Goal: Consume media (video, audio)

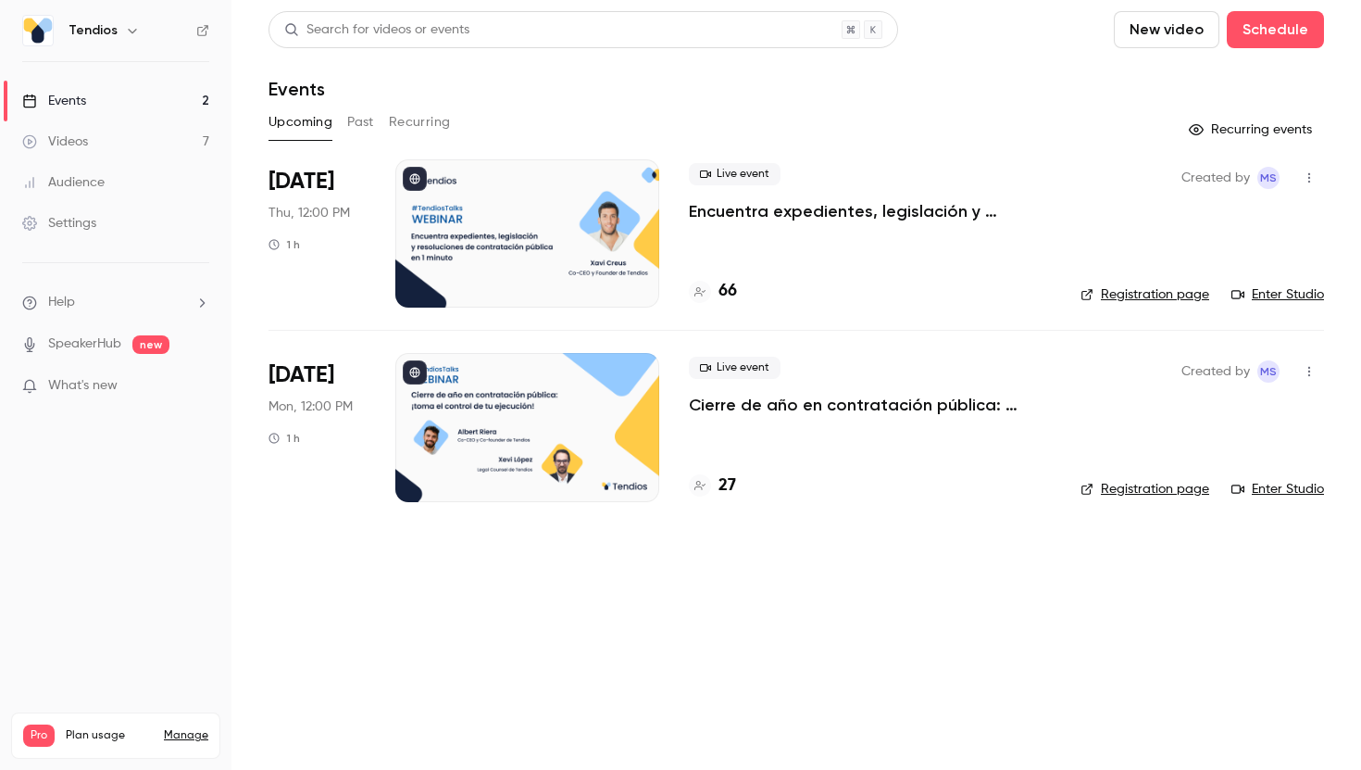
click at [77, 143] on div "Videos" at bounding box center [55, 141] width 66 height 19
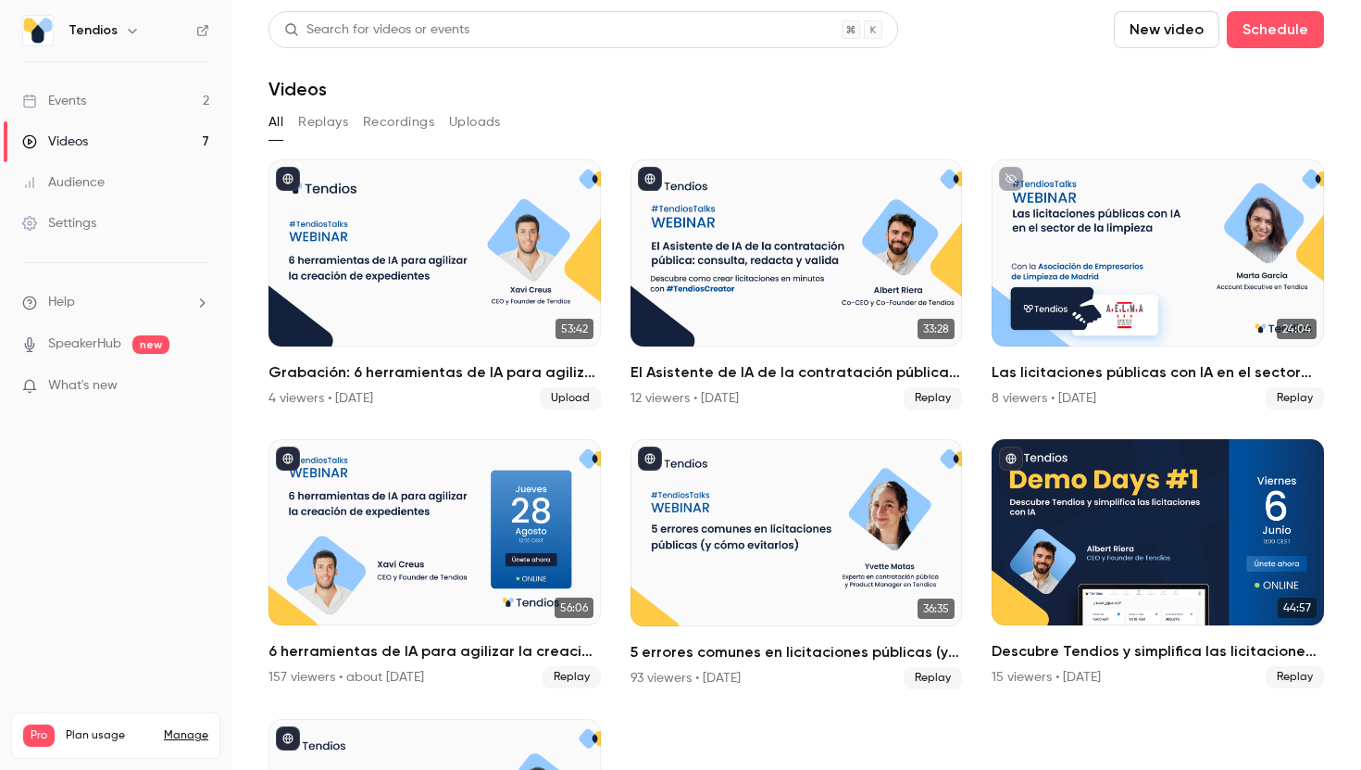
click at [44, 103] on div "Events" at bounding box center [54, 101] width 64 height 19
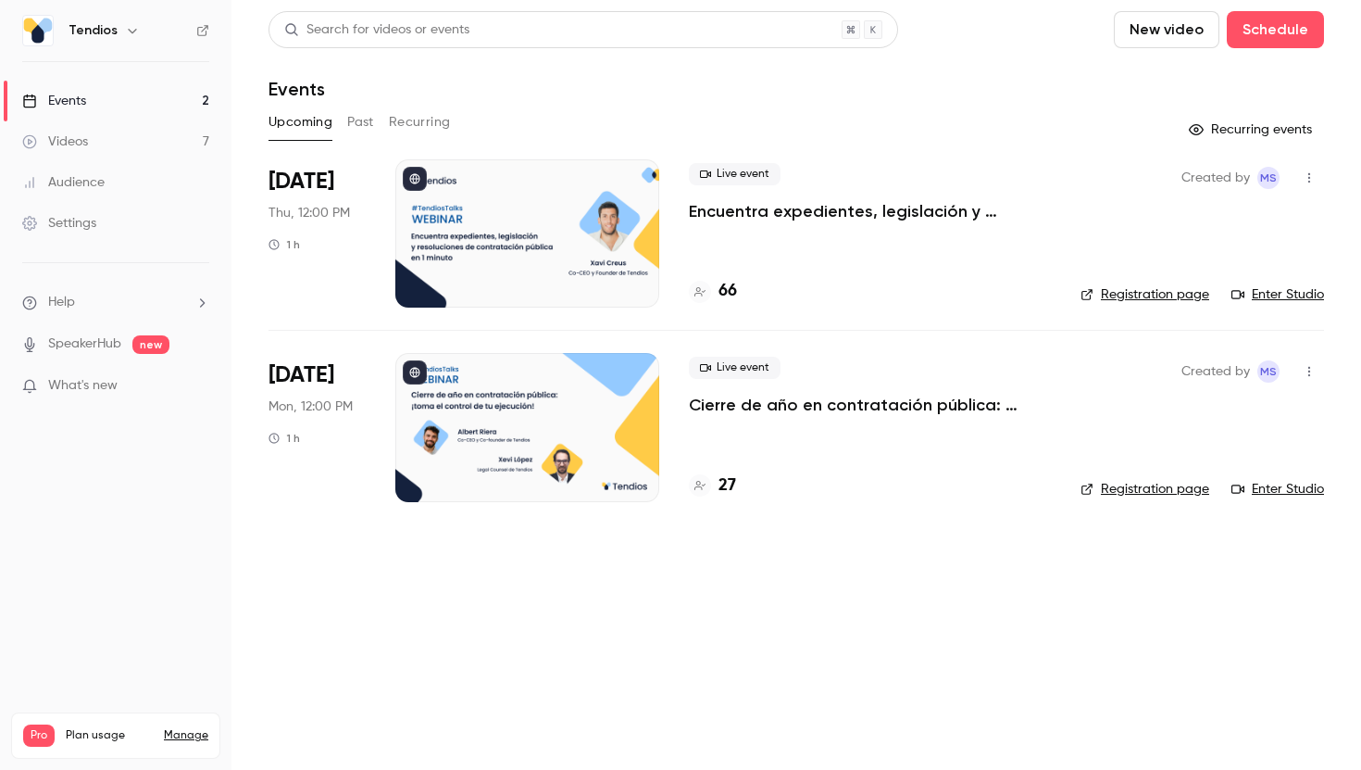
click at [761, 219] on p "Encuentra expedientes, legislación y resoluciones de contratación pública en 1 …" at bounding box center [870, 211] width 362 height 22
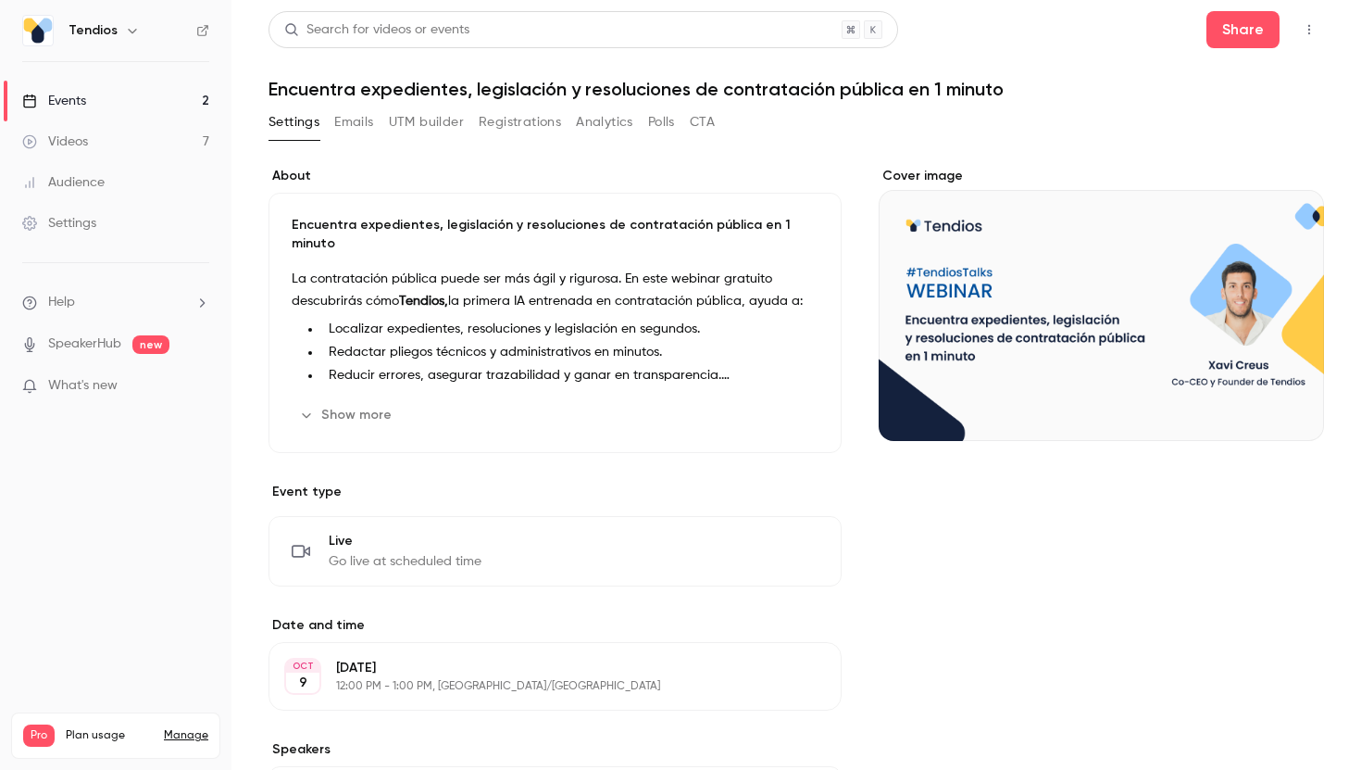
click at [86, 93] on div "Events" at bounding box center [54, 101] width 64 height 19
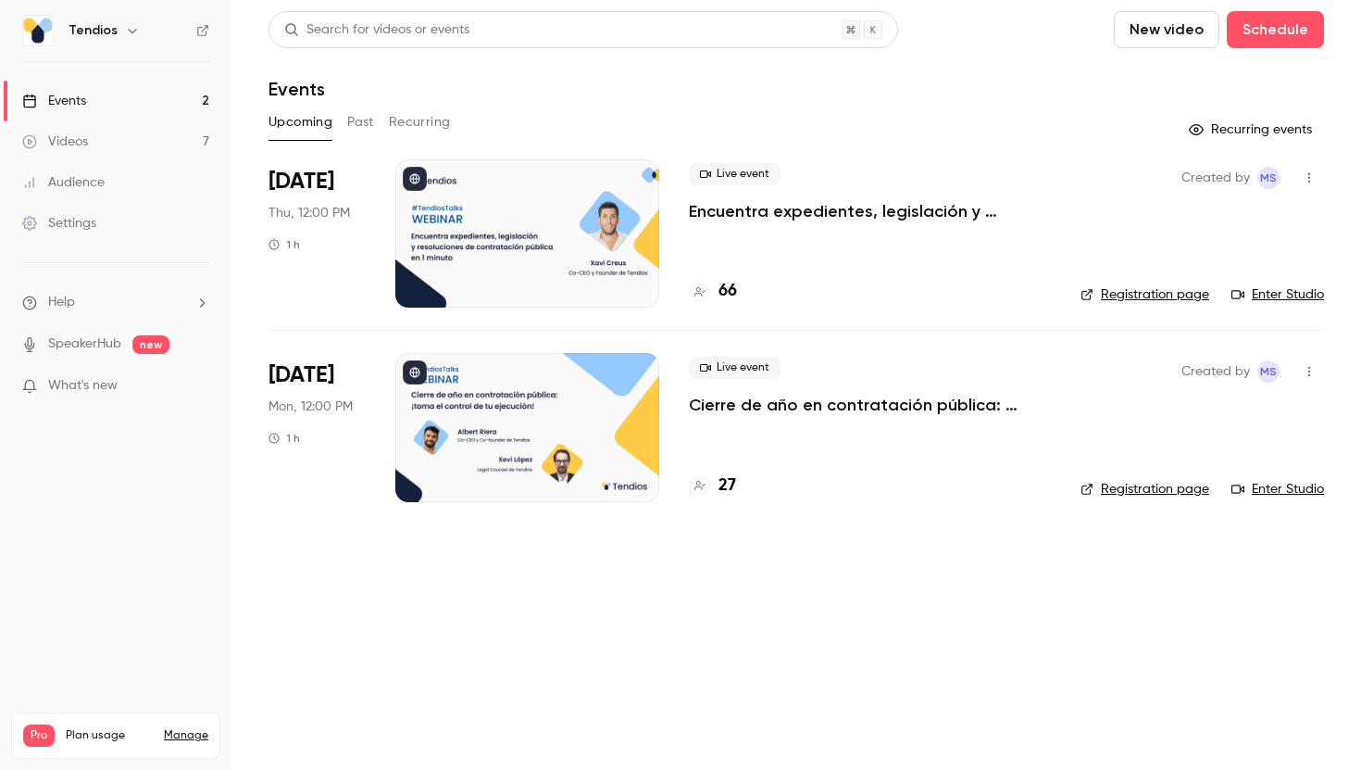
click at [596, 195] on div at bounding box center [527, 233] width 264 height 148
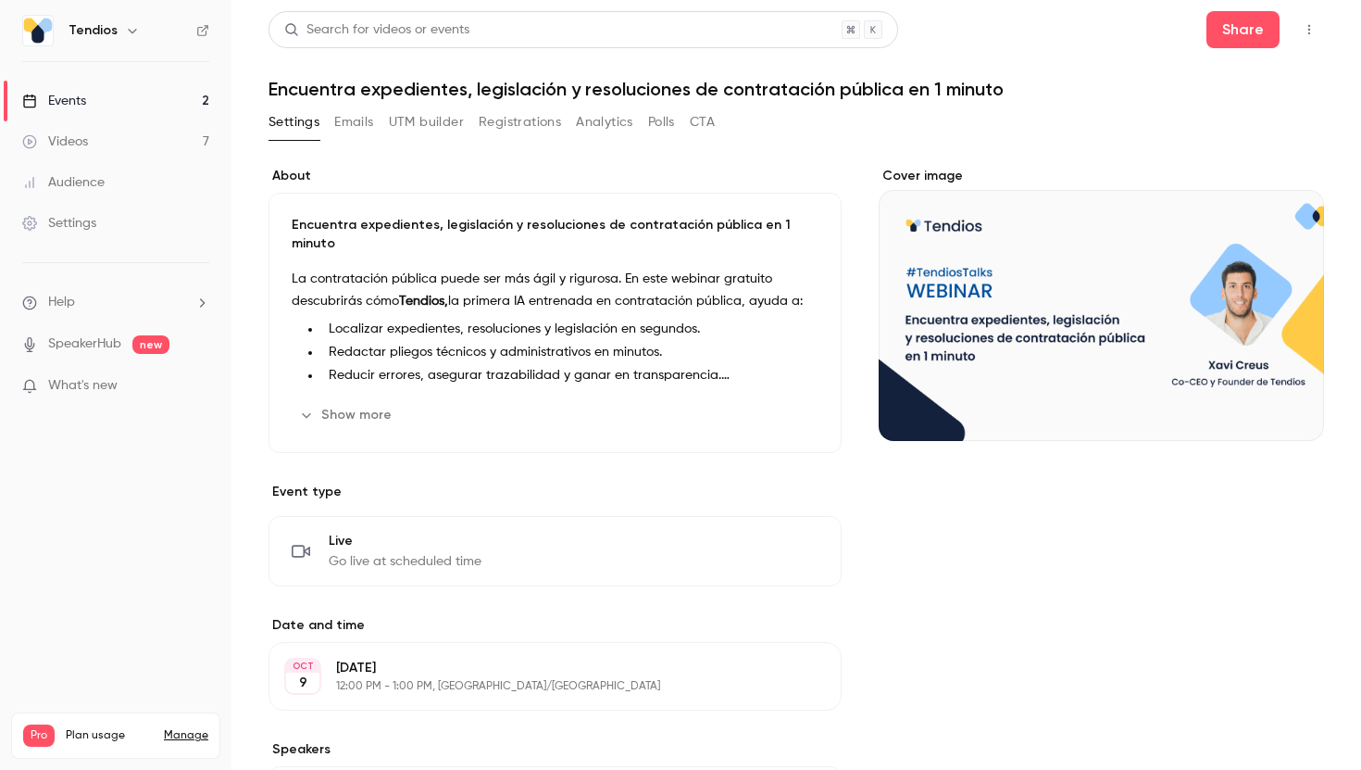
click at [1295, 39] on button "button" at bounding box center [1310, 30] width 30 height 30
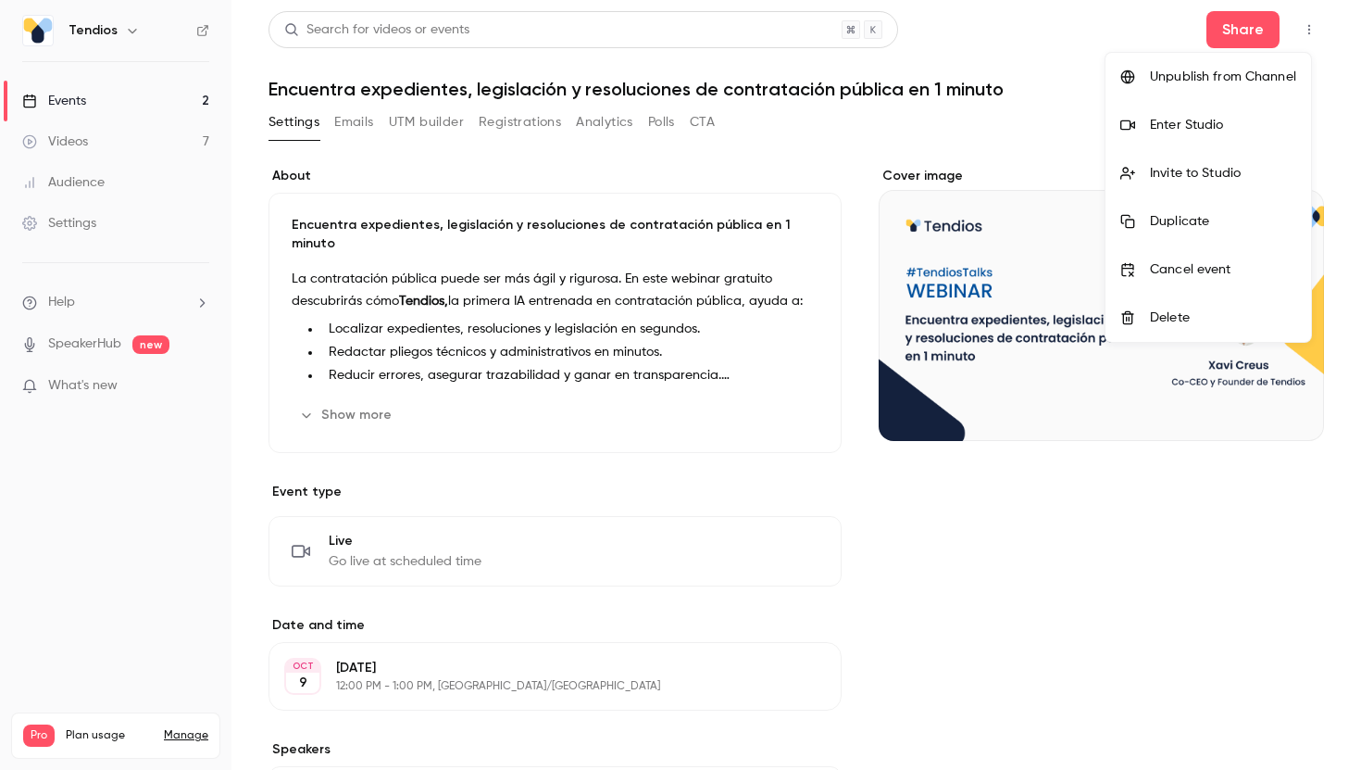
click at [1204, 108] on li "Enter Studio" at bounding box center [1209, 125] width 206 height 48
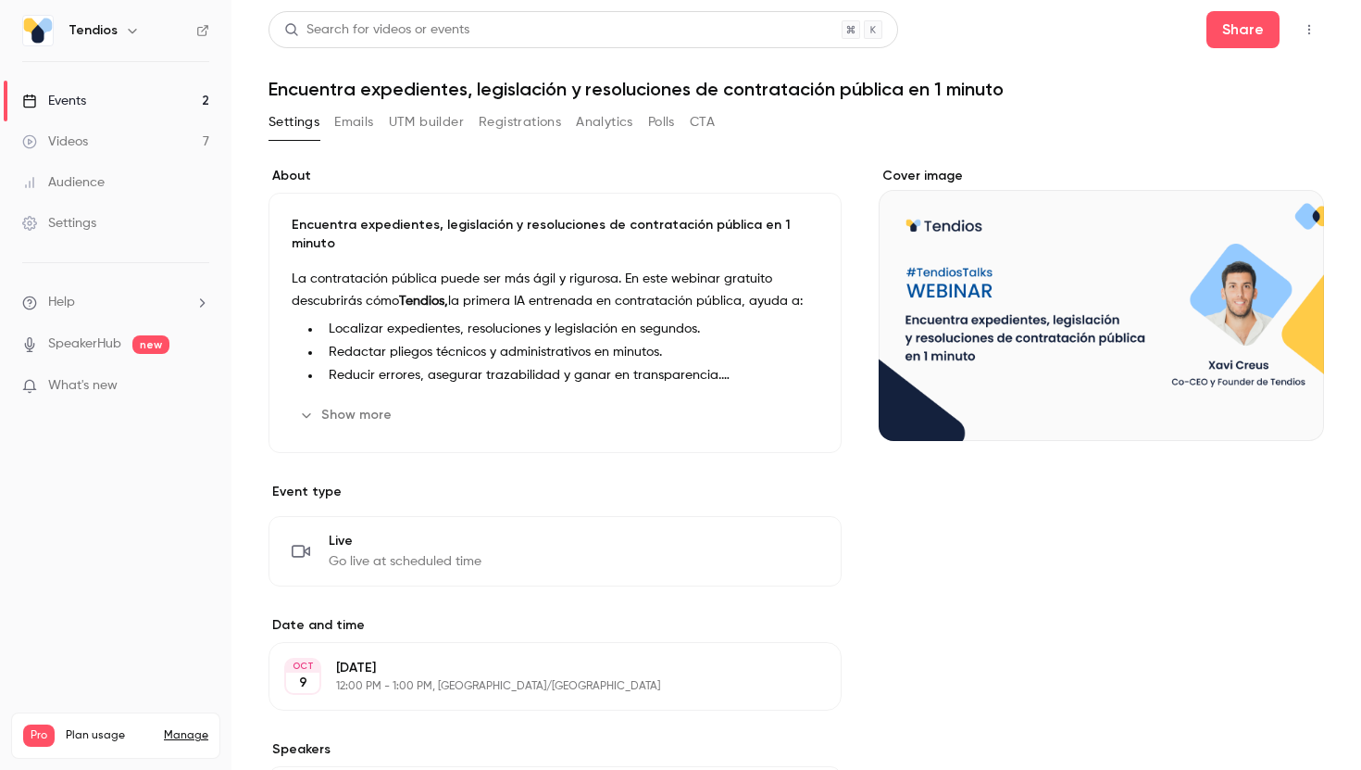
click at [112, 138] on link "Videos 7" at bounding box center [116, 141] width 232 height 41
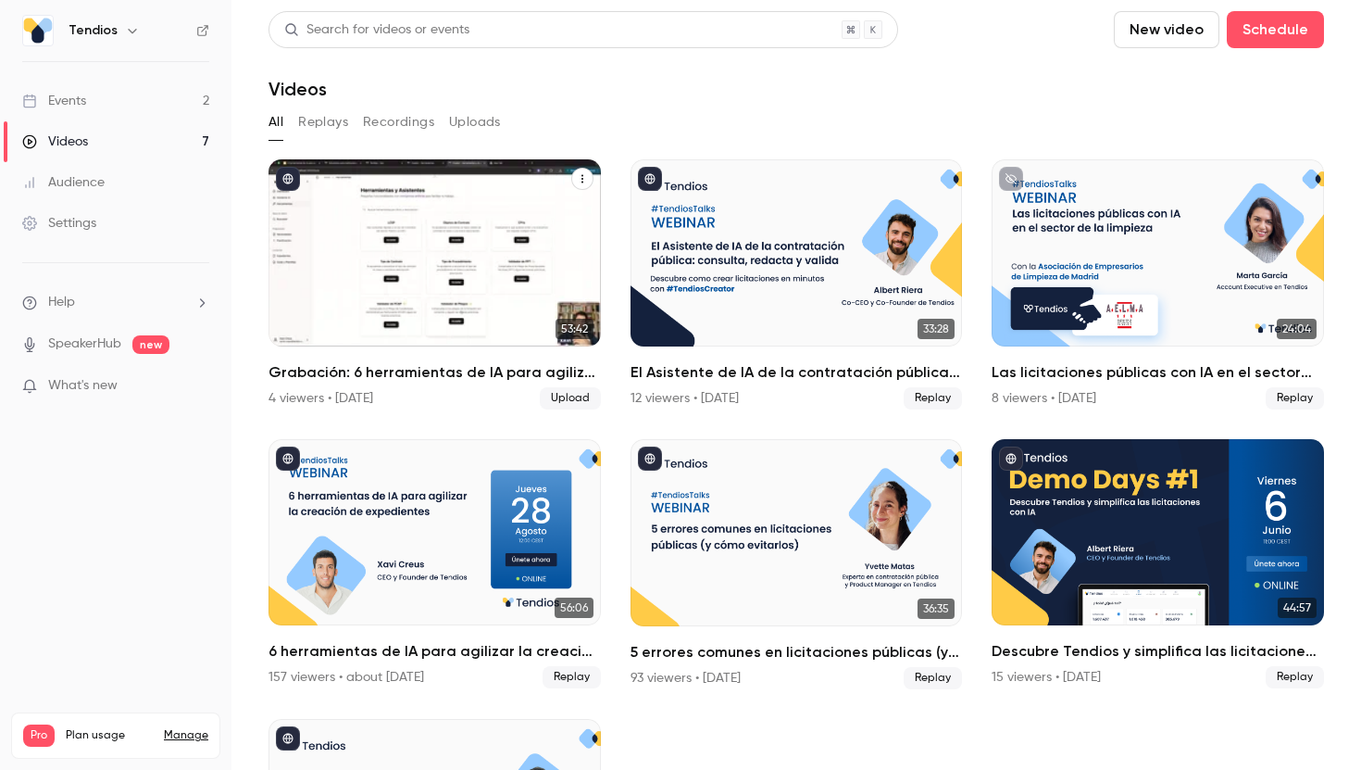
click at [422, 193] on div "Grabación: 6 herramientas de IA para agilizar la creación de expedientes" at bounding box center [435, 252] width 332 height 187
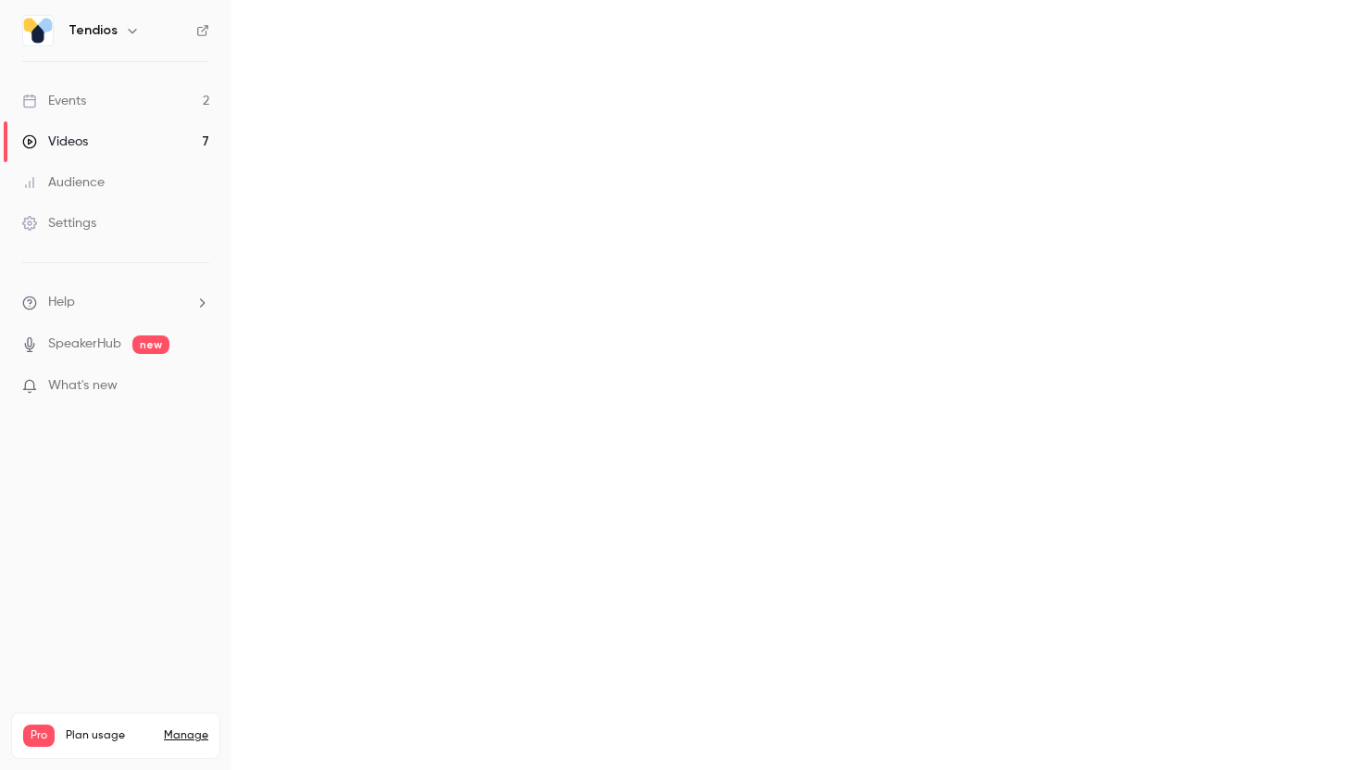
click at [422, 193] on main at bounding box center [797, 385] width 1130 height 770
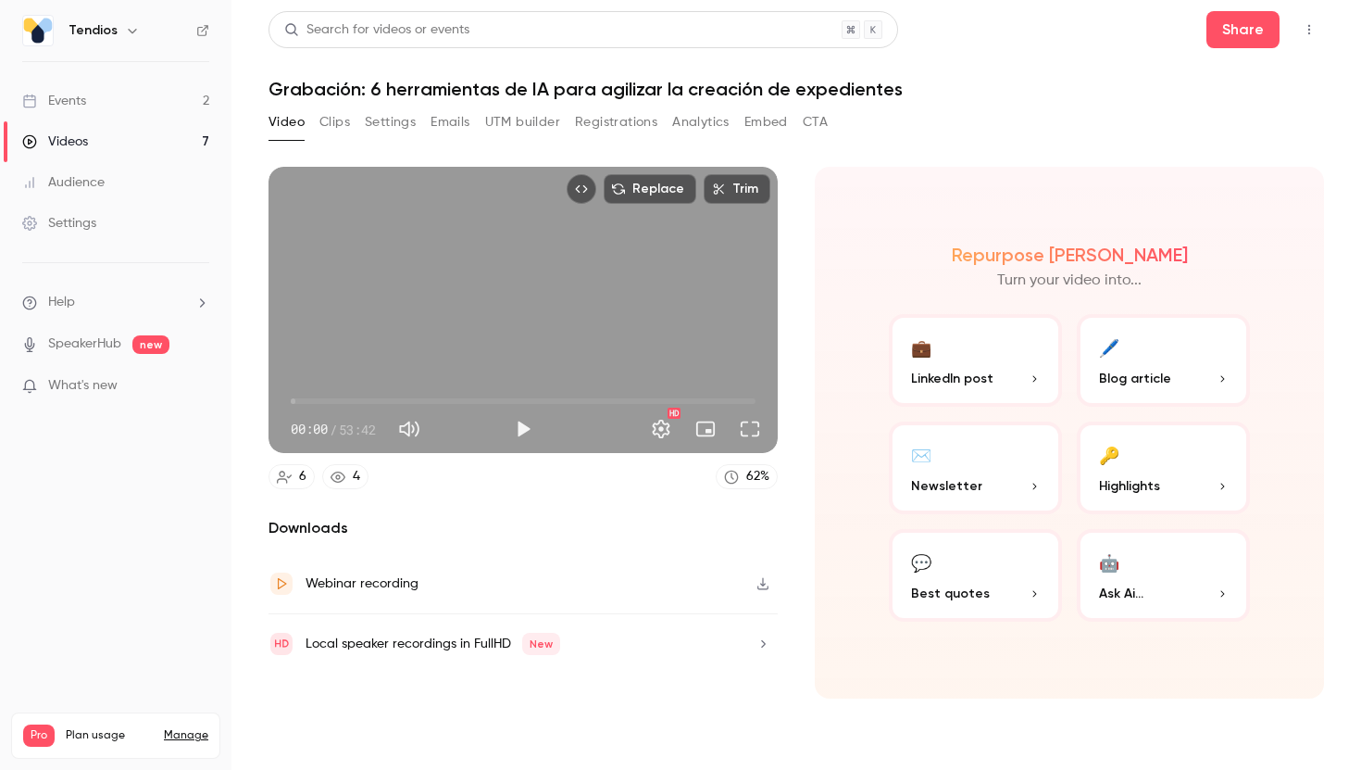
click at [645, 125] on button "Registrations" at bounding box center [616, 122] width 82 height 30
